Goal: Task Accomplishment & Management: Manage account settings

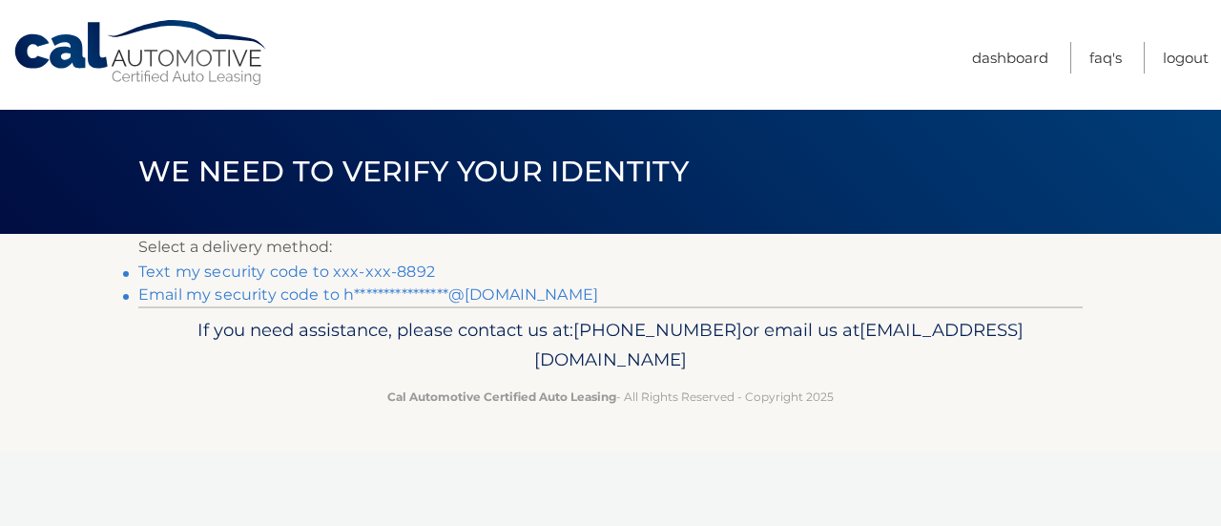
click at [301, 274] on link "Text my security code to xxx-xxx-8892" at bounding box center [286, 271] width 297 height 18
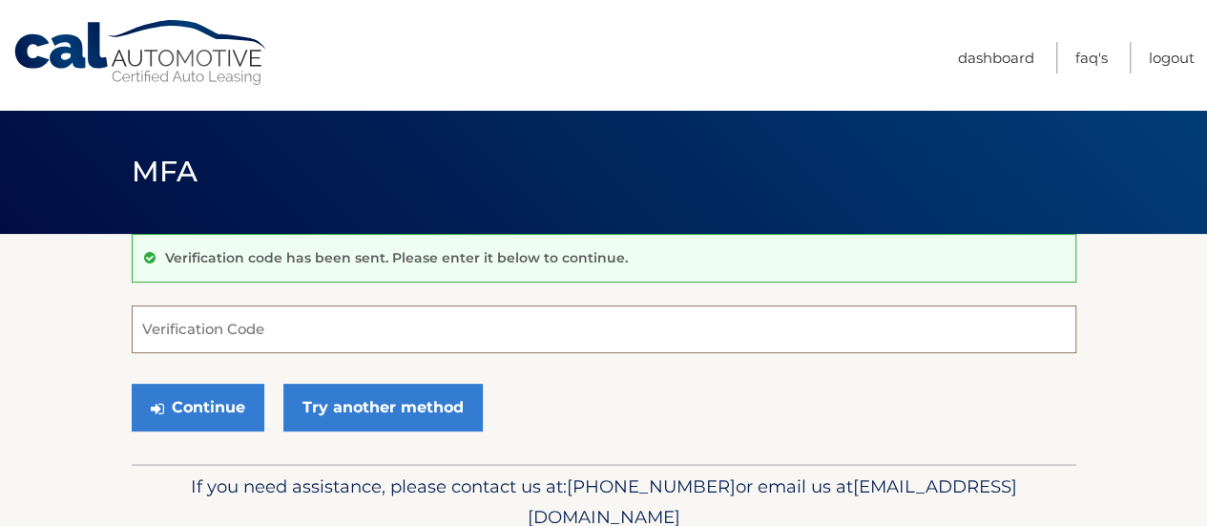
click at [289, 333] on input "Verification Code" at bounding box center [604, 329] width 944 height 48
type input "667877"
click at [132, 383] on button "Continue" at bounding box center [198, 407] width 133 height 48
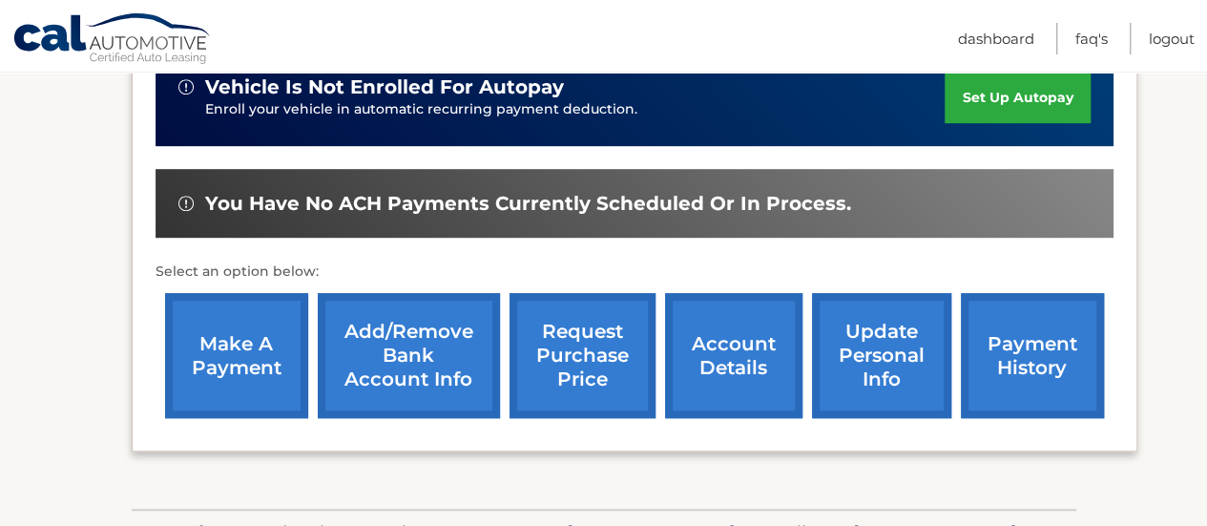
scroll to position [505, 0]
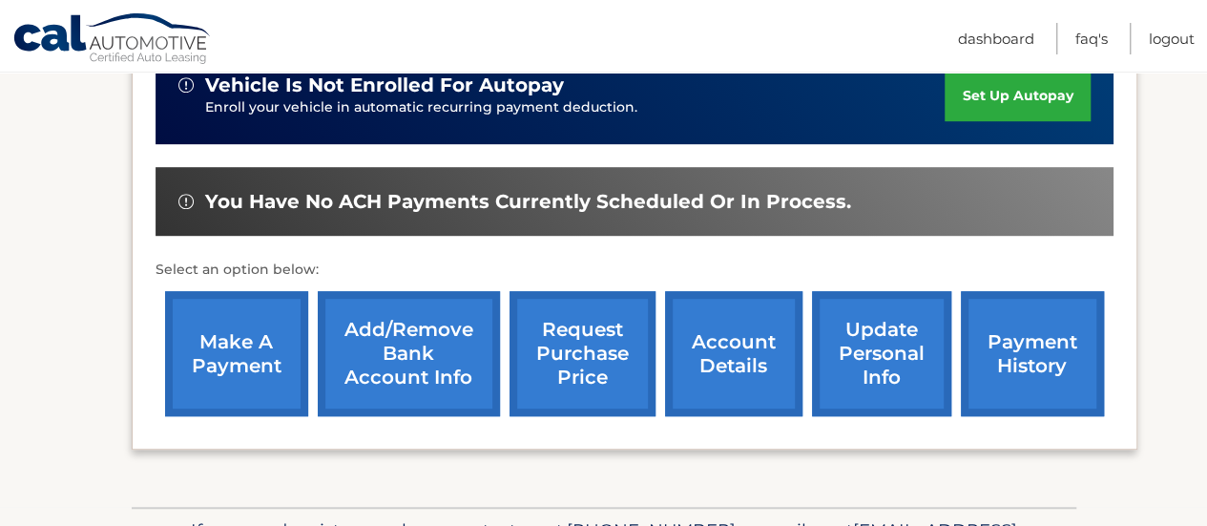
click at [736, 351] on link "account details" at bounding box center [733, 353] width 137 height 125
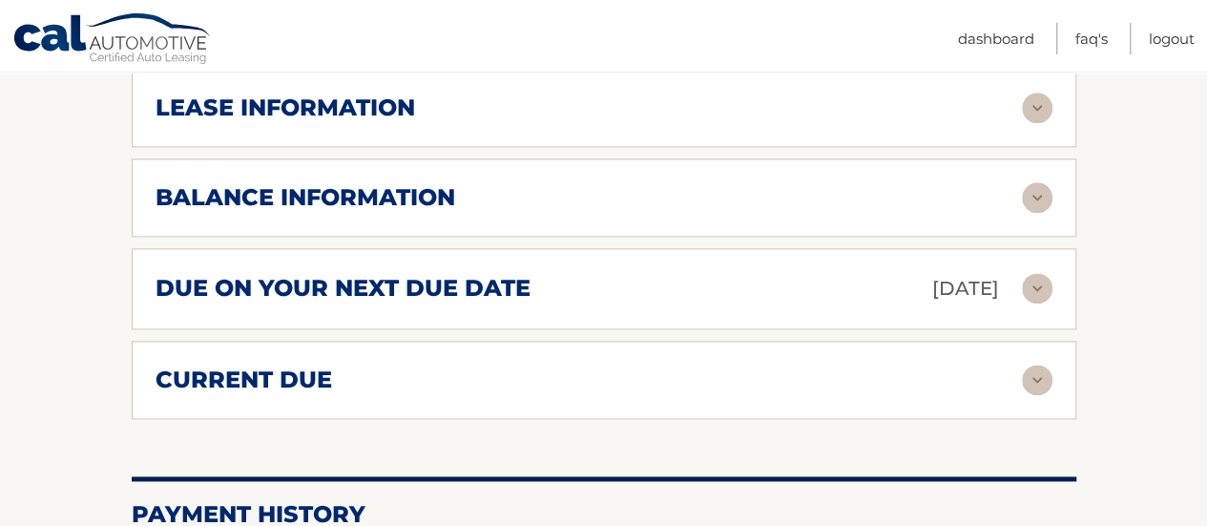
scroll to position [1112, 0]
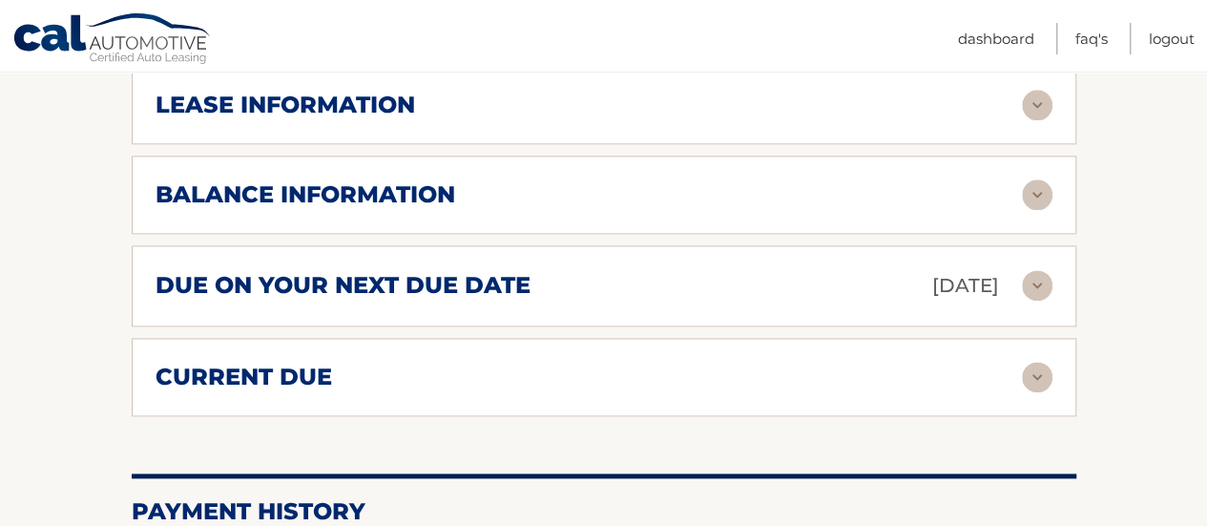
click at [1029, 371] on img at bounding box center [1036, 376] width 31 height 31
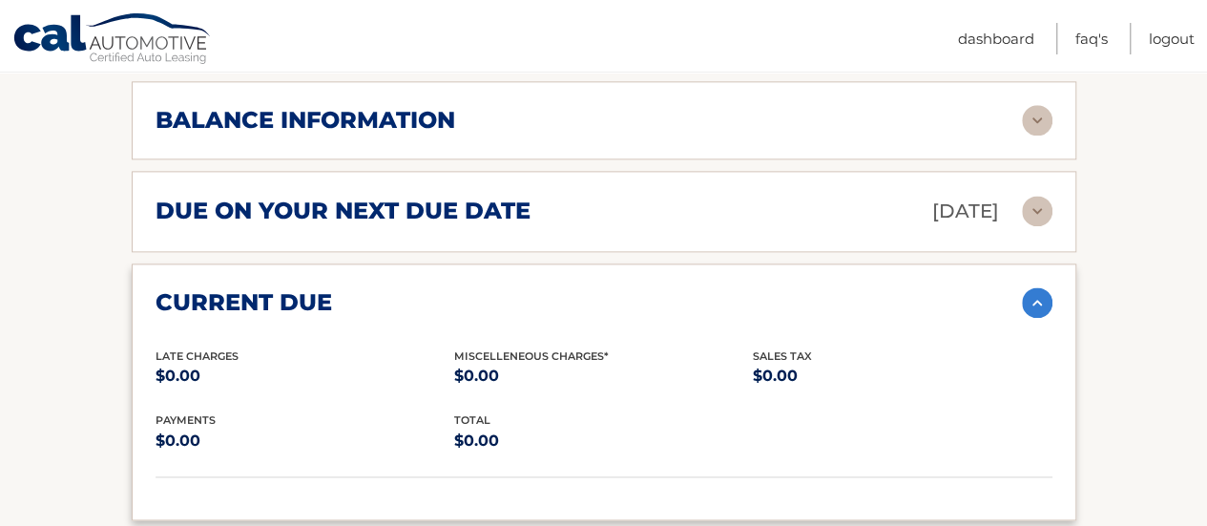
scroll to position [1200, 0]
